Goal: Task Accomplishment & Management: Complete application form

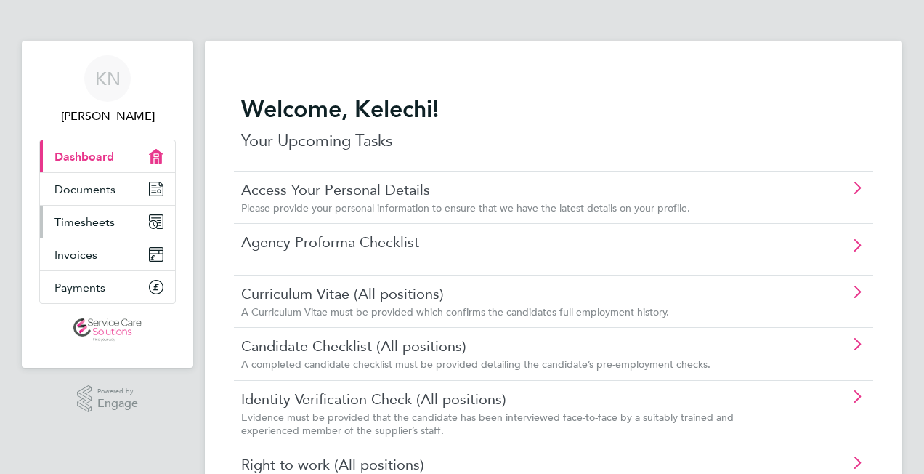
click at [89, 221] on span "Timesheets" at bounding box center [84, 222] width 60 height 14
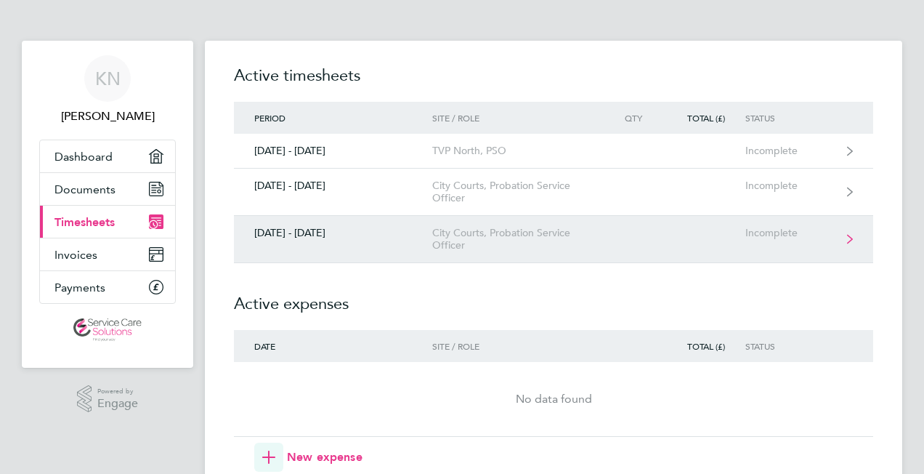
scroll to position [73, 0]
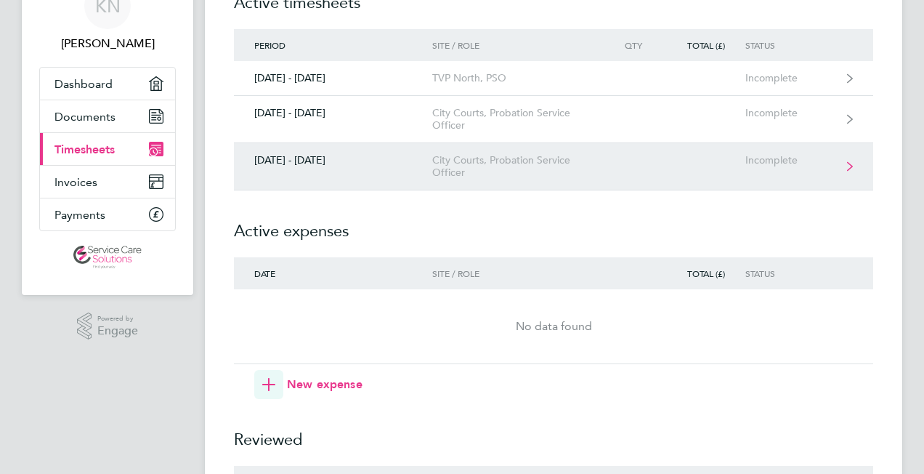
click at [469, 165] on div "City Courts, Probation Service Officer" at bounding box center [515, 166] width 166 height 25
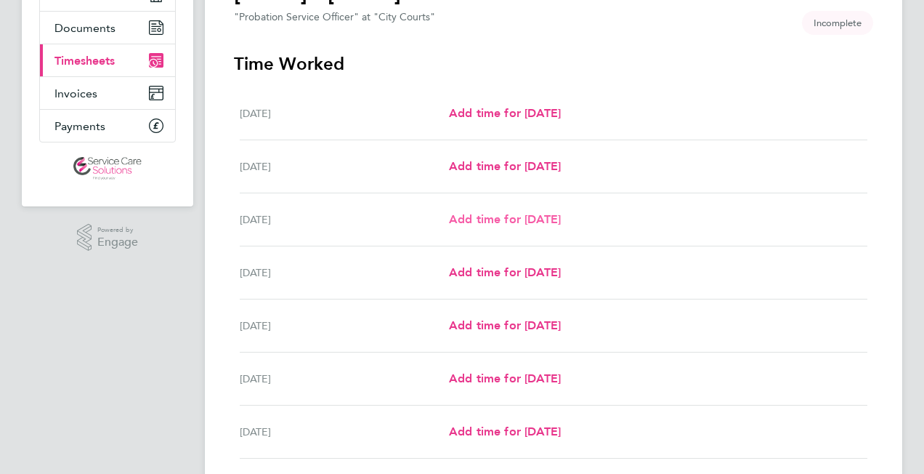
scroll to position [218, 0]
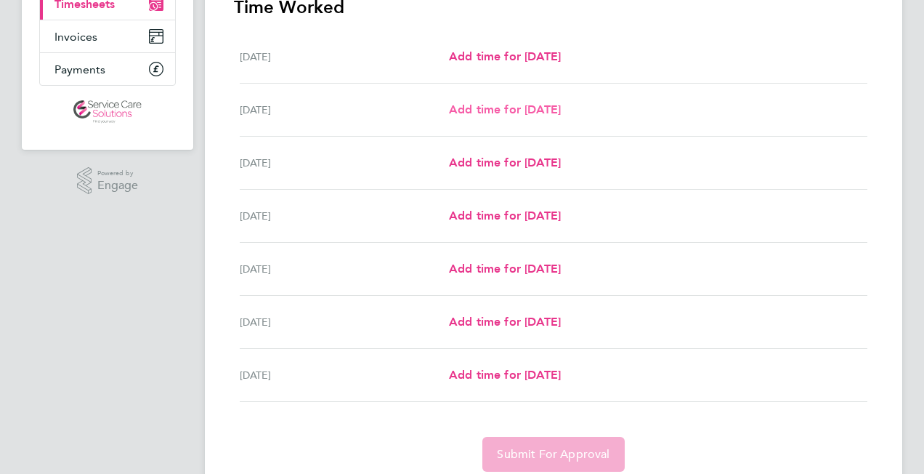
click at [540, 112] on span "Add time for [DATE]" at bounding box center [505, 109] width 112 height 14
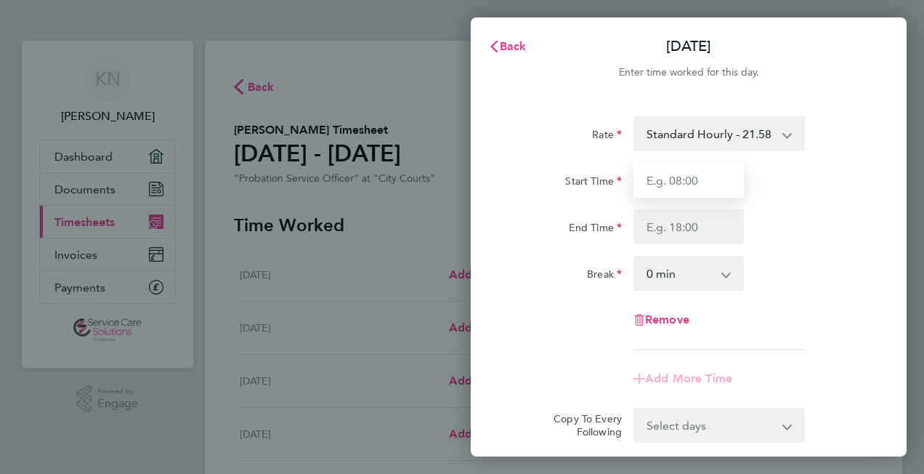
click at [697, 185] on input "Start Time" at bounding box center [689, 180] width 110 height 35
click at [651, 185] on input "Start Time" at bounding box center [689, 180] width 110 height 35
type input "09:00"
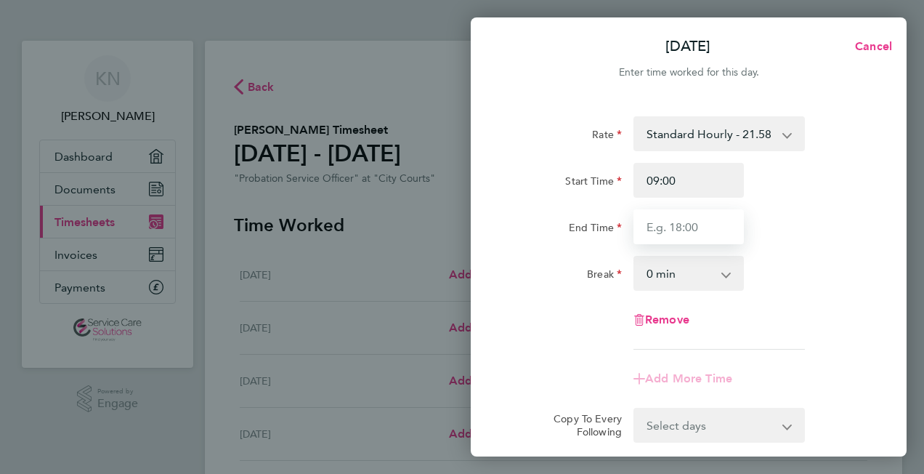
click at [687, 227] on input "End Time" at bounding box center [689, 226] width 110 height 35
type input "17:00"
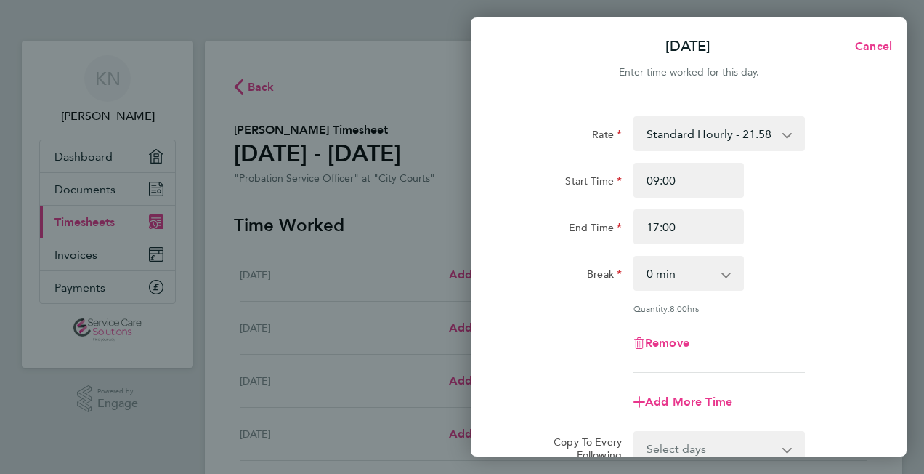
click at [725, 272] on app-icon-cross-button at bounding box center [733, 273] width 17 height 32
click at [724, 274] on select "0 min 15 min 30 min 45 min 60 min 75 min 90 min" at bounding box center [680, 273] width 90 height 32
select select "30"
click at [635, 257] on select "0 min 15 min 30 min 45 min 60 min 75 min 90 min" at bounding box center [680, 273] width 90 height 32
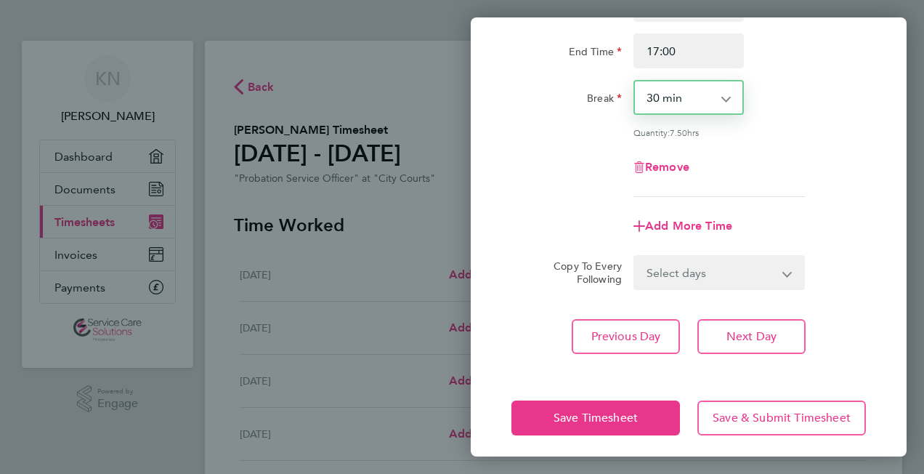
scroll to position [182, 0]
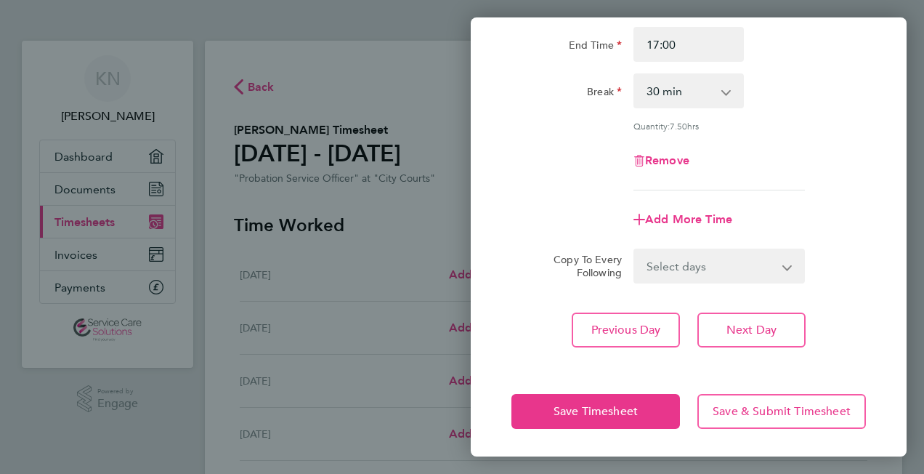
click at [786, 155] on div "Remove" at bounding box center [689, 160] width 366 height 35
click at [790, 260] on app-icon-cross-button at bounding box center [796, 266] width 17 height 32
click at [788, 263] on app-icon-cross-button at bounding box center [796, 266] width 17 height 32
click at [784, 265] on select "Select days Day Weekday (Mon-Fri) Weekend (Sat-Sun) [DATE] [DATE] [DATE] [DATE]…" at bounding box center [711, 266] width 153 height 32
click at [860, 206] on div "Add More Time" at bounding box center [689, 219] width 366 height 35
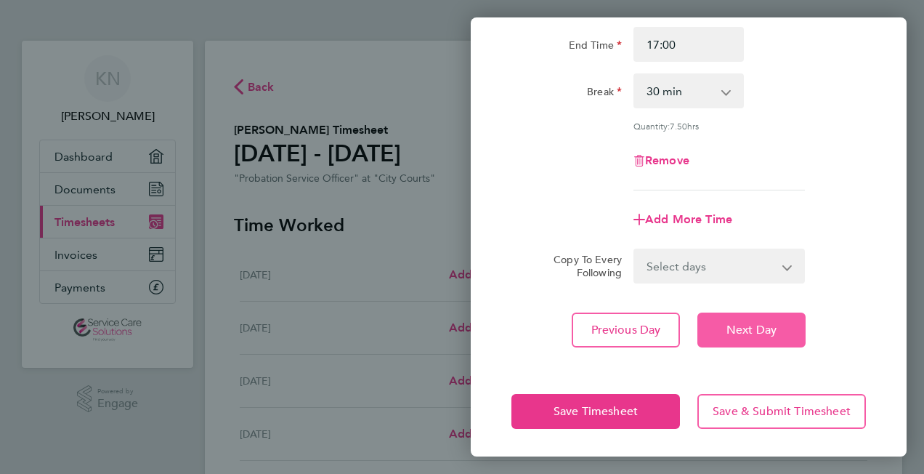
click at [743, 331] on span "Next Day" at bounding box center [752, 330] width 50 height 15
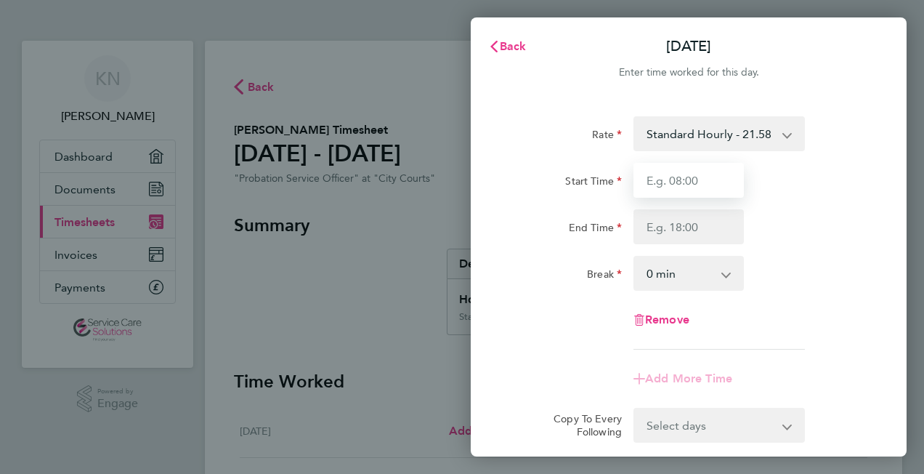
click at [671, 188] on input "Start Time" at bounding box center [689, 180] width 110 height 35
type input "09:00"
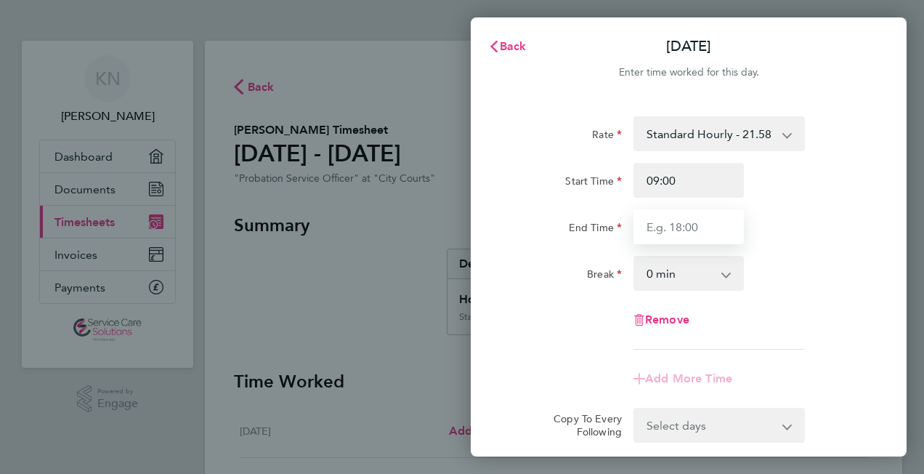
type input "17:00"
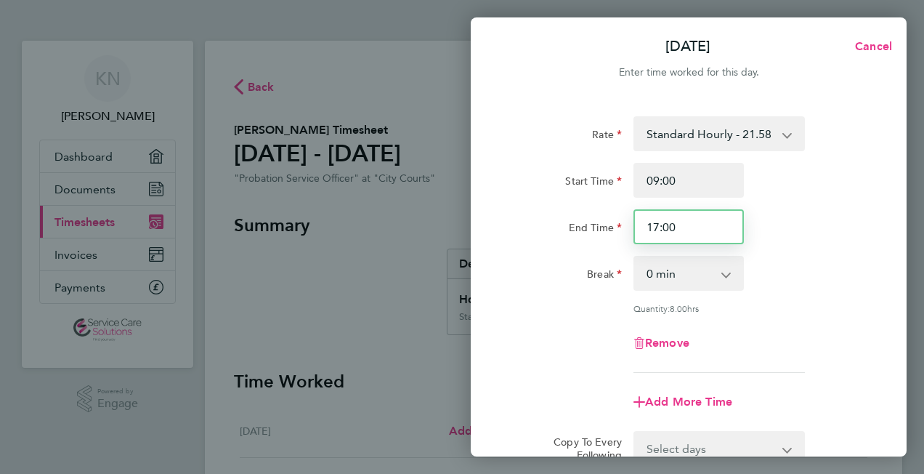
click at [676, 235] on input "17:00" at bounding box center [689, 226] width 110 height 35
click at [689, 270] on select "0 min 15 min 30 min 45 min 60 min 75 min 90 min" at bounding box center [680, 273] width 90 height 32
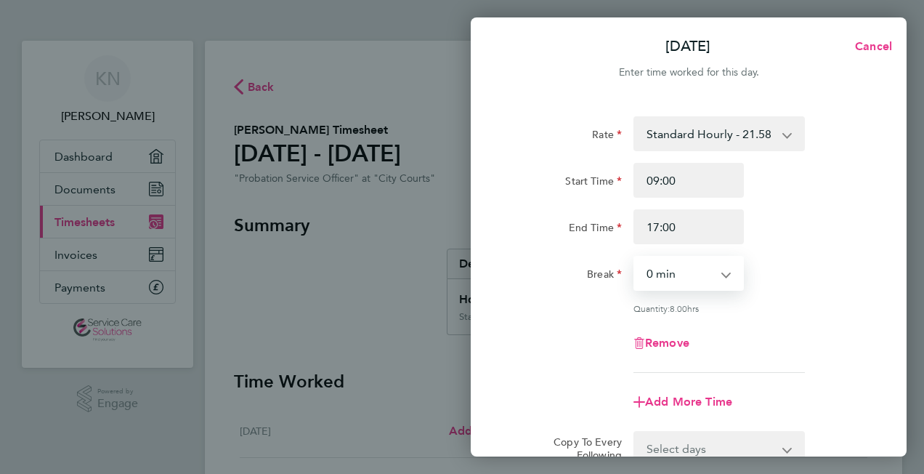
select select "30"
click at [635, 257] on select "0 min 15 min 30 min 45 min 60 min 75 min 90 min" at bounding box center [680, 273] width 90 height 32
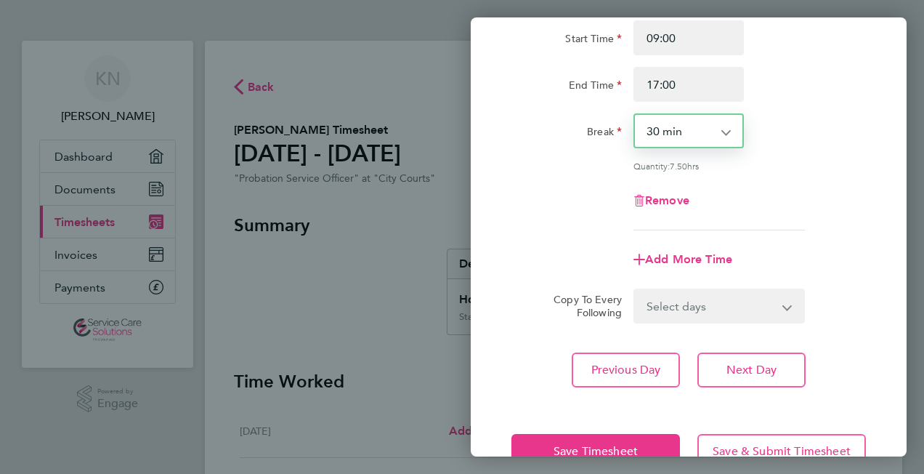
scroll to position [145, 0]
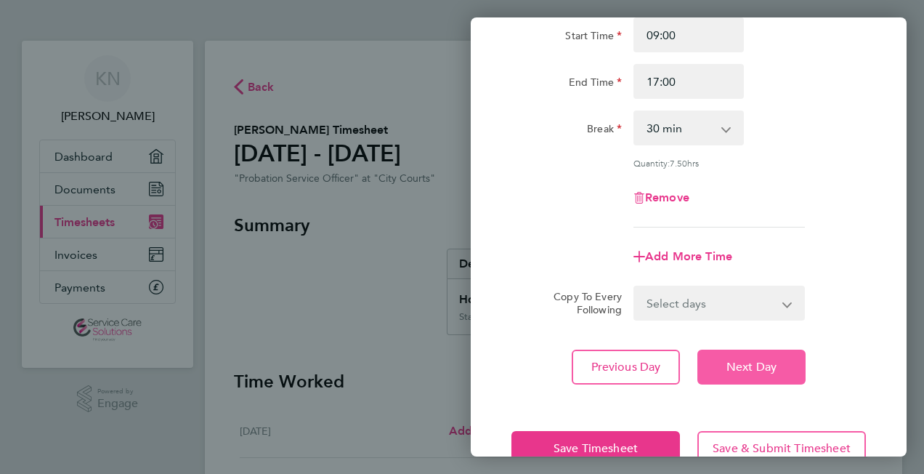
click at [769, 363] on span "Next Day" at bounding box center [752, 367] width 50 height 15
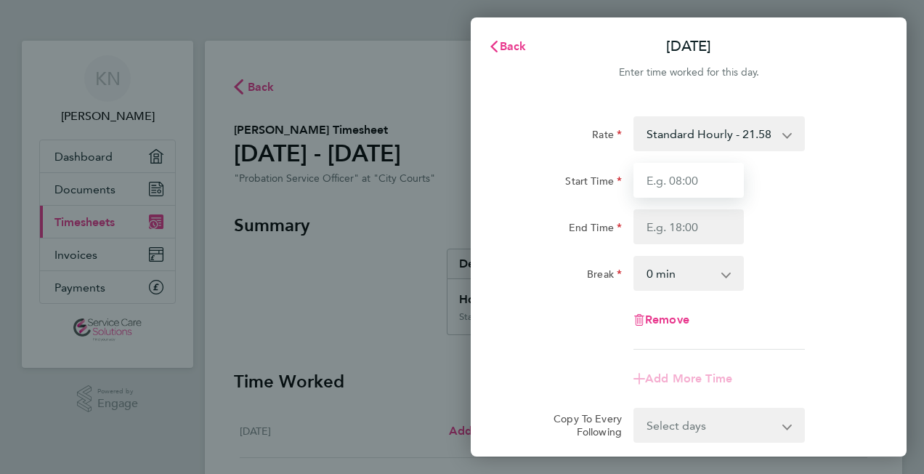
click at [666, 186] on input "Start Time" at bounding box center [689, 180] width 110 height 35
type input "09:00"
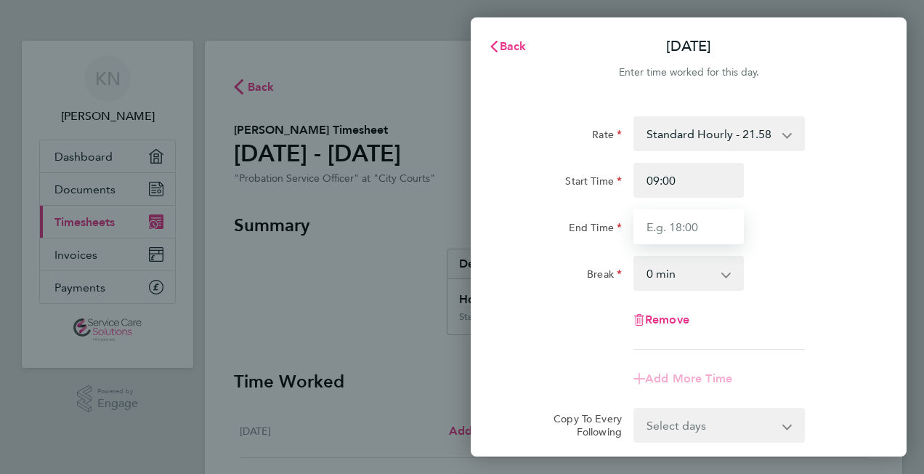
type input "17:00"
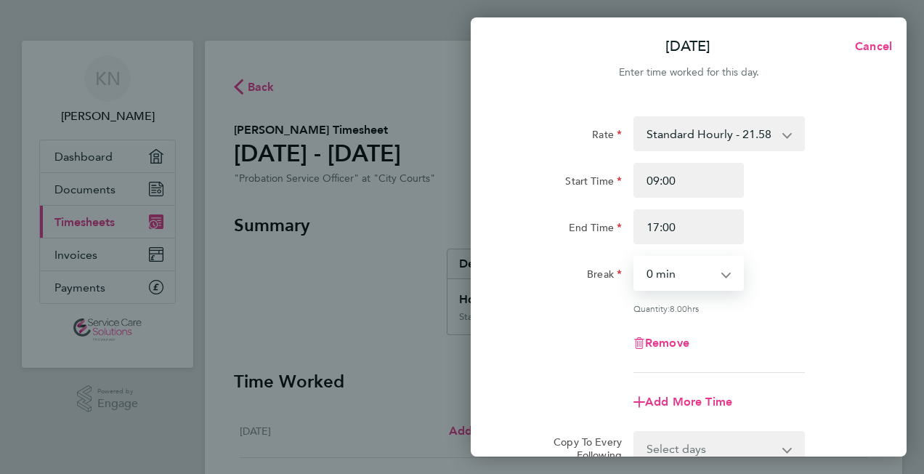
click at [676, 276] on select "0 min 15 min 30 min 45 min 60 min 75 min 90 min" at bounding box center [680, 273] width 90 height 32
select select "30"
click at [635, 257] on select "0 min 15 min 30 min 45 min 60 min 75 min 90 min" at bounding box center [680, 273] width 90 height 32
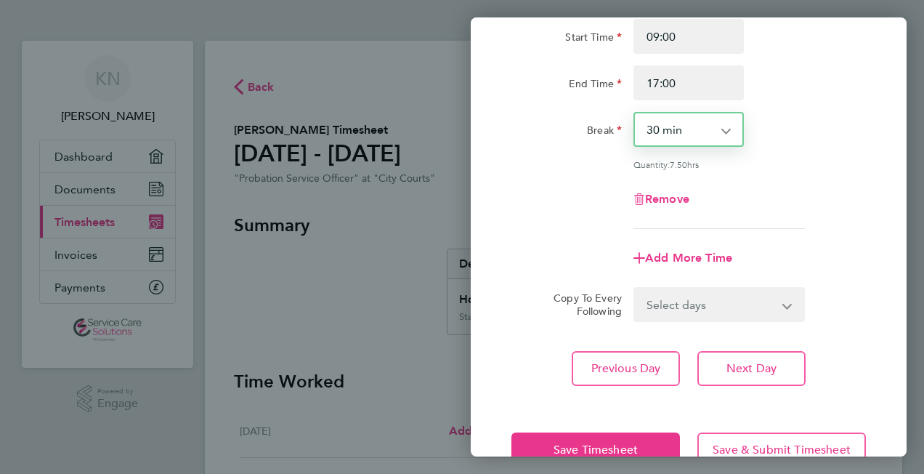
scroll to position [145, 0]
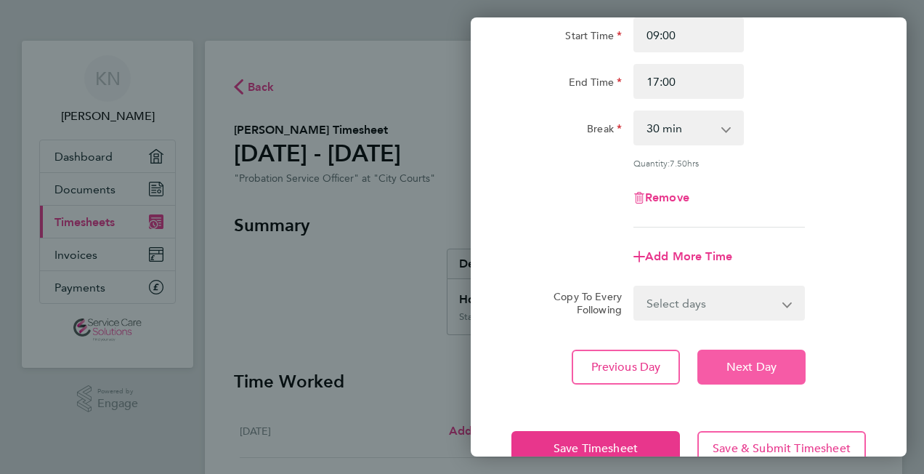
click at [753, 363] on span "Next Day" at bounding box center [752, 367] width 50 height 15
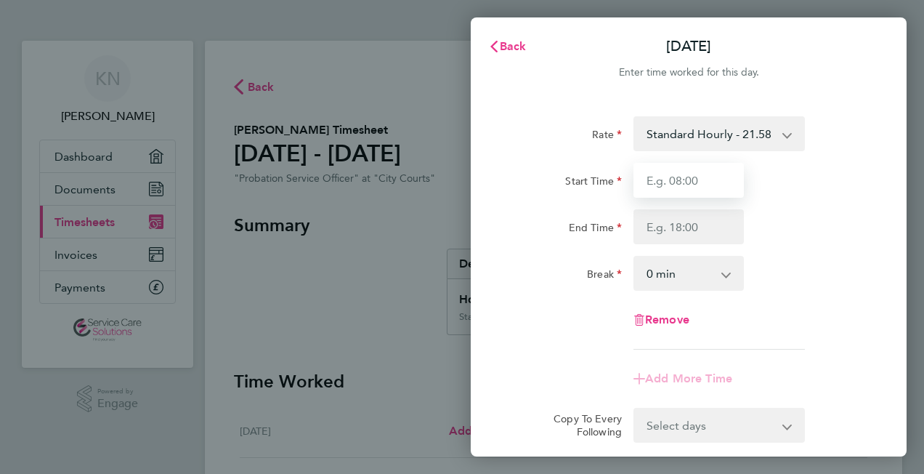
click at [699, 179] on input "Start Time" at bounding box center [689, 180] width 110 height 35
type input "09:00"
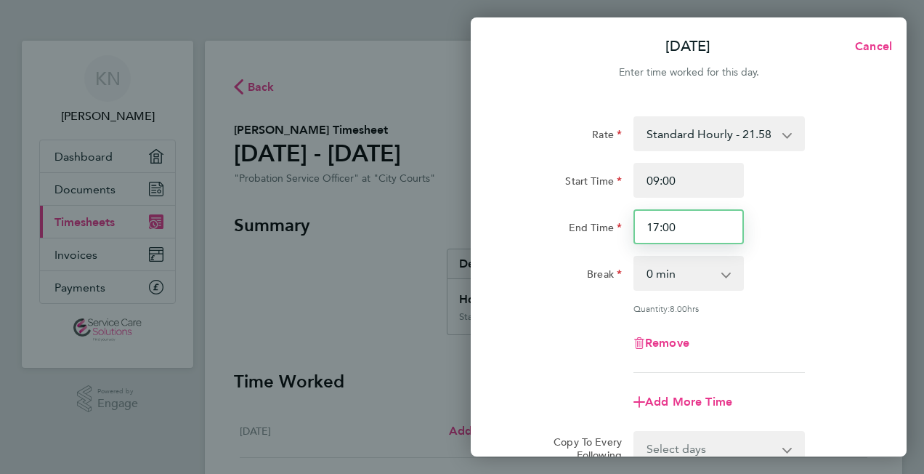
click at [695, 230] on input "17:00" at bounding box center [689, 226] width 110 height 35
click at [655, 222] on input "17:00" at bounding box center [689, 226] width 110 height 35
type input "14:00"
click at [807, 215] on div "End Time 14:00" at bounding box center [689, 226] width 366 height 35
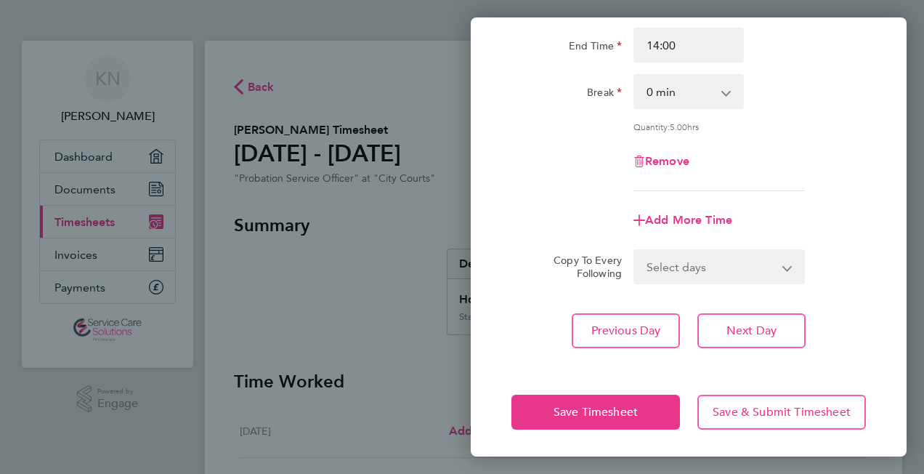
scroll to position [182, 0]
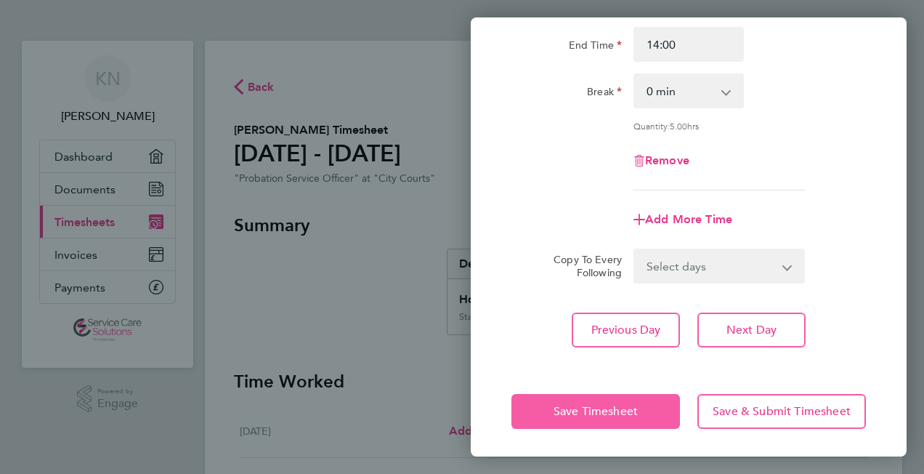
click at [637, 404] on span "Save Timesheet" at bounding box center [596, 411] width 84 height 15
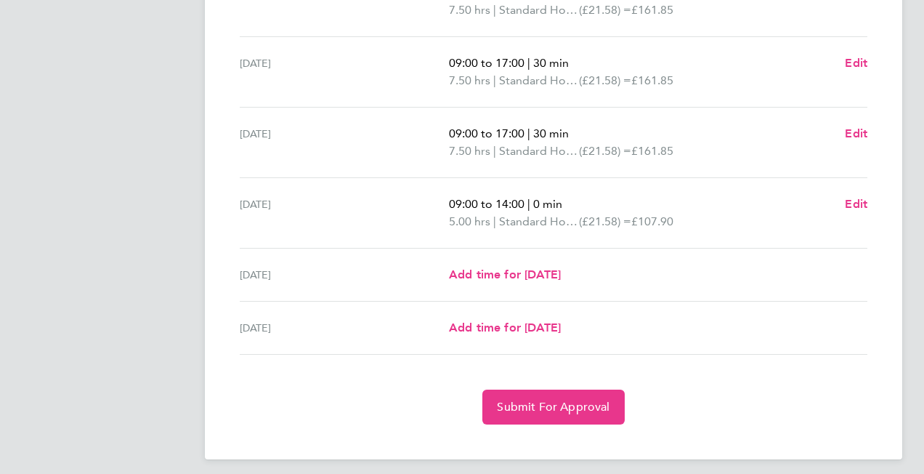
scroll to position [498, 0]
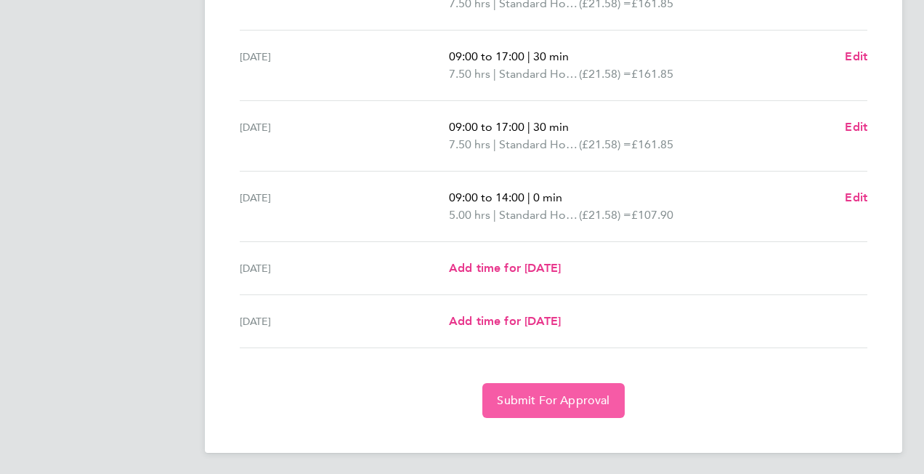
click at [576, 398] on span "Submit For Approval" at bounding box center [553, 400] width 113 height 15
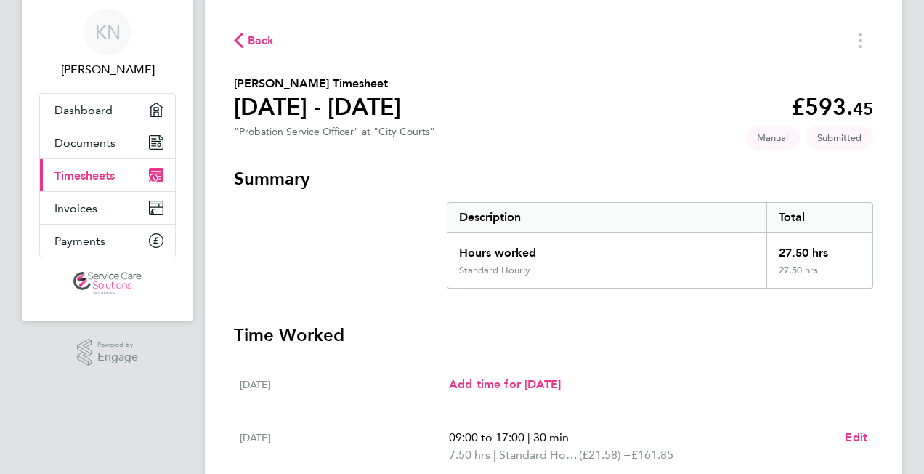
scroll to position [0, 0]
